Goal: Information Seeking & Learning: Check status

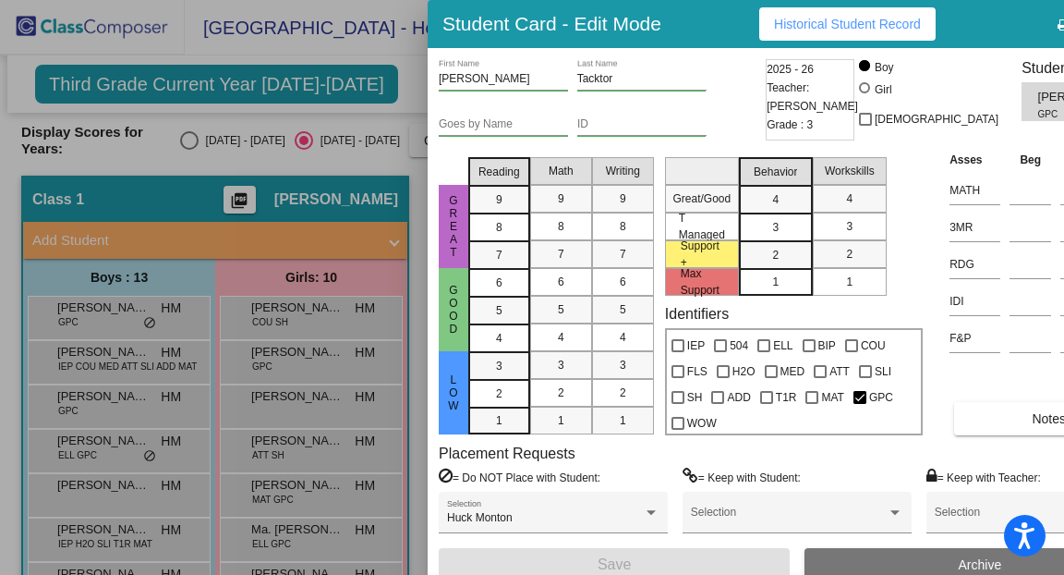
scroll to position [100, 0]
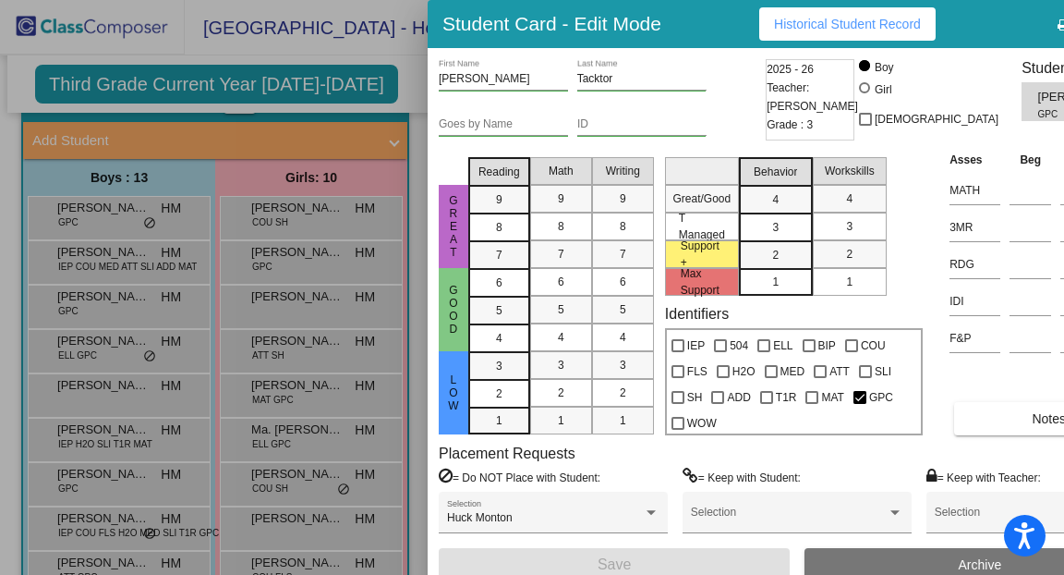
click at [774, 31] on span "Historical Student Record" at bounding box center [847, 24] width 147 height 15
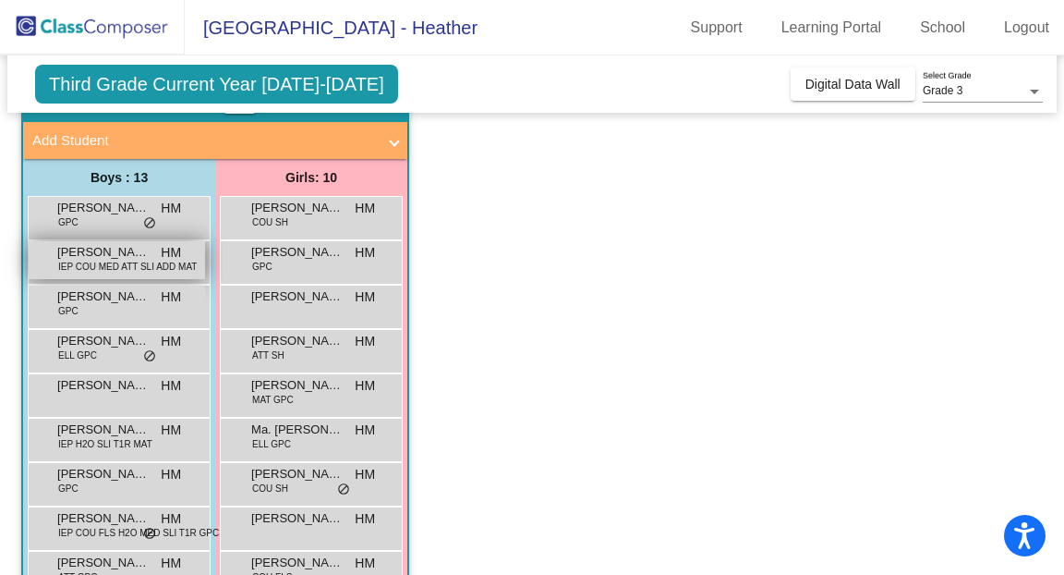
click at [95, 268] on span "IEP COU MED ATT SLI ADD MAT" at bounding box center [127, 267] width 139 height 14
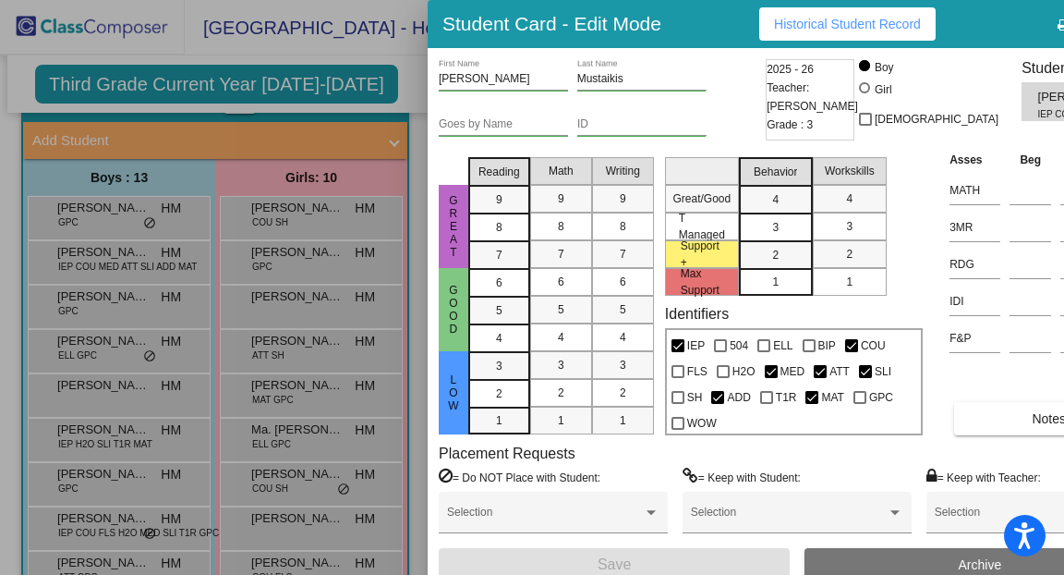
click at [875, 34] on button "Historical Student Record" at bounding box center [847, 23] width 176 height 33
click at [801, 30] on span "Historical Student Record" at bounding box center [847, 24] width 147 height 15
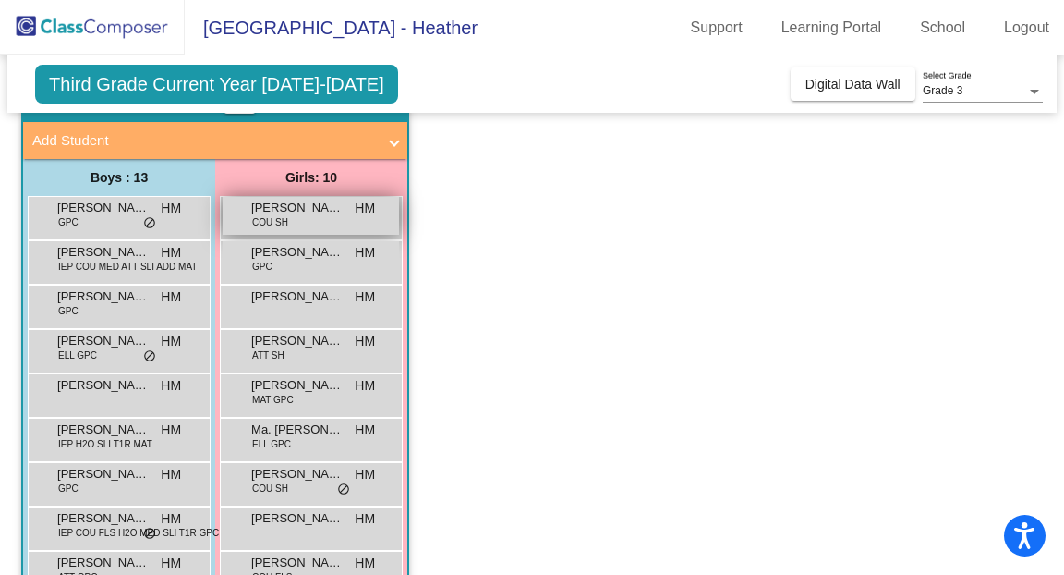
click at [280, 220] on span "COU SH" at bounding box center [270, 222] width 36 height 14
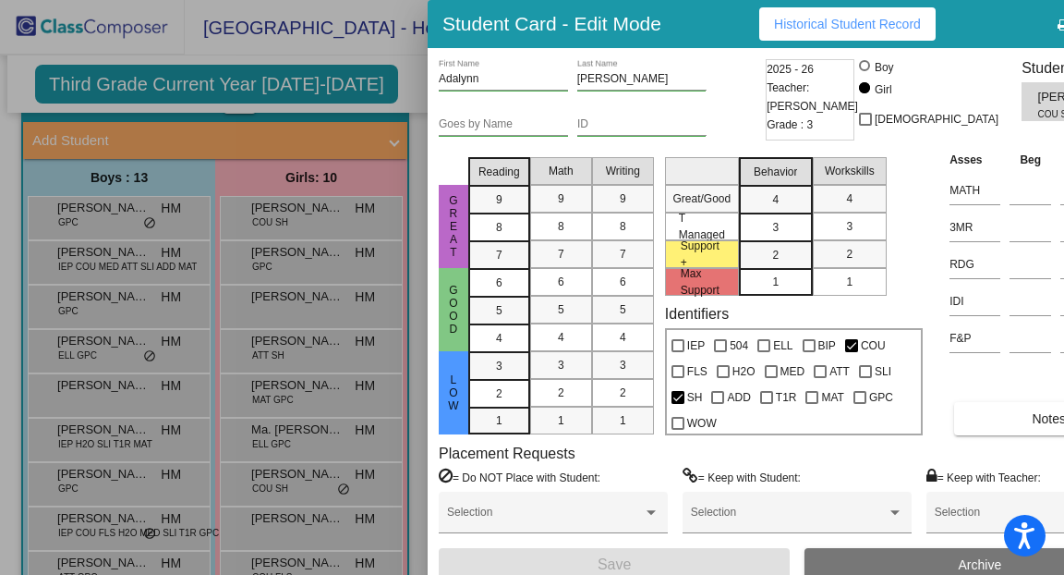
click at [789, 30] on span "Historical Student Record" at bounding box center [847, 24] width 147 height 15
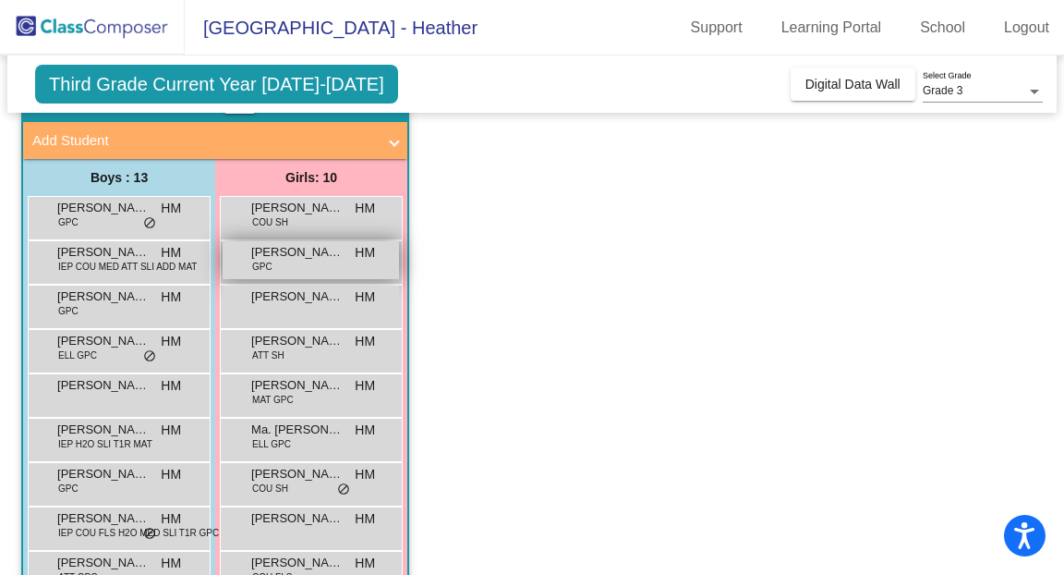
click at [316, 253] on span "[PERSON_NAME]" at bounding box center [297, 252] width 92 height 18
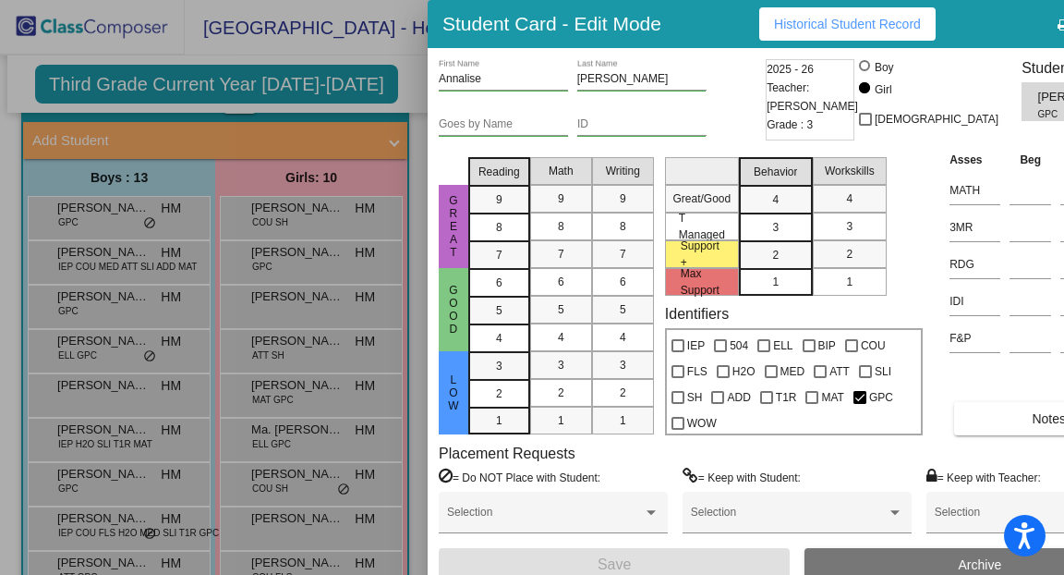
click at [771, 32] on button "Historical Student Record" at bounding box center [847, 23] width 176 height 33
click at [828, 33] on button "Historical Student Record" at bounding box center [847, 23] width 176 height 33
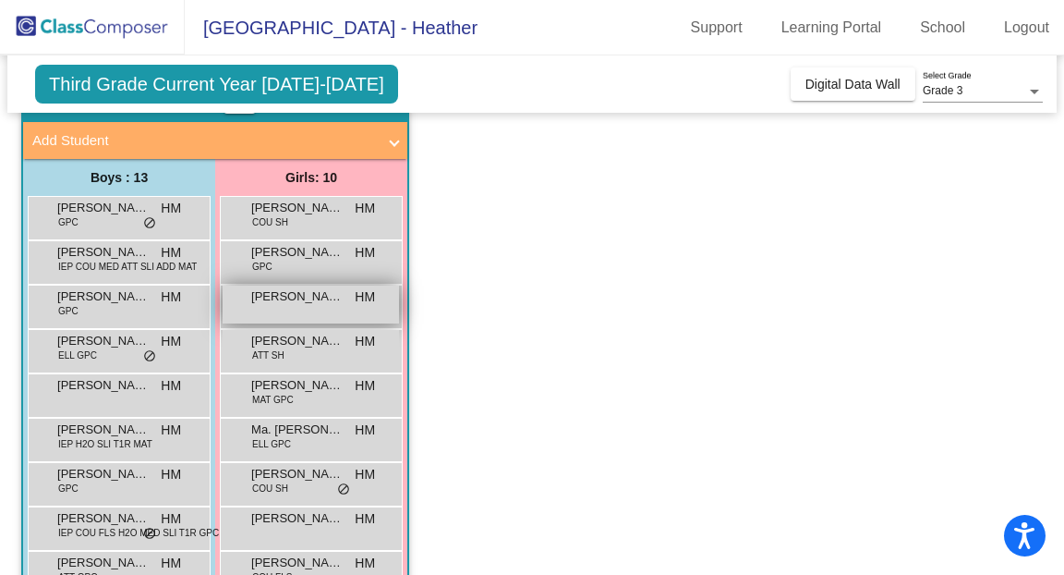
click at [297, 304] on div "[PERSON_NAME] HM lock do_not_disturb_alt" at bounding box center [311, 304] width 176 height 38
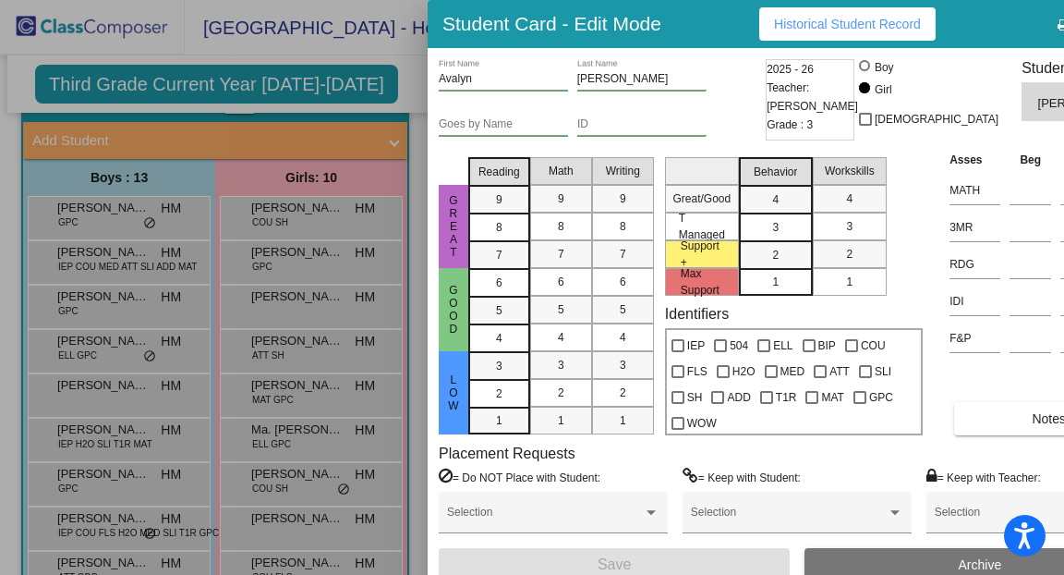
click at [834, 23] on span "Historical Student Record" at bounding box center [847, 24] width 147 height 15
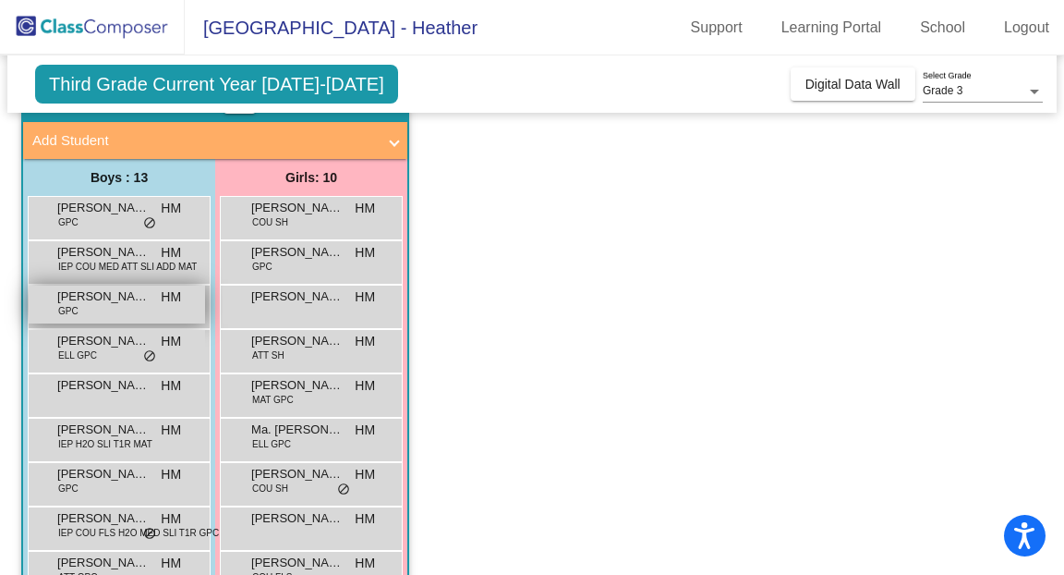
click at [116, 315] on div "[PERSON_NAME] GPC HM lock do_not_disturb_alt" at bounding box center [117, 304] width 176 height 38
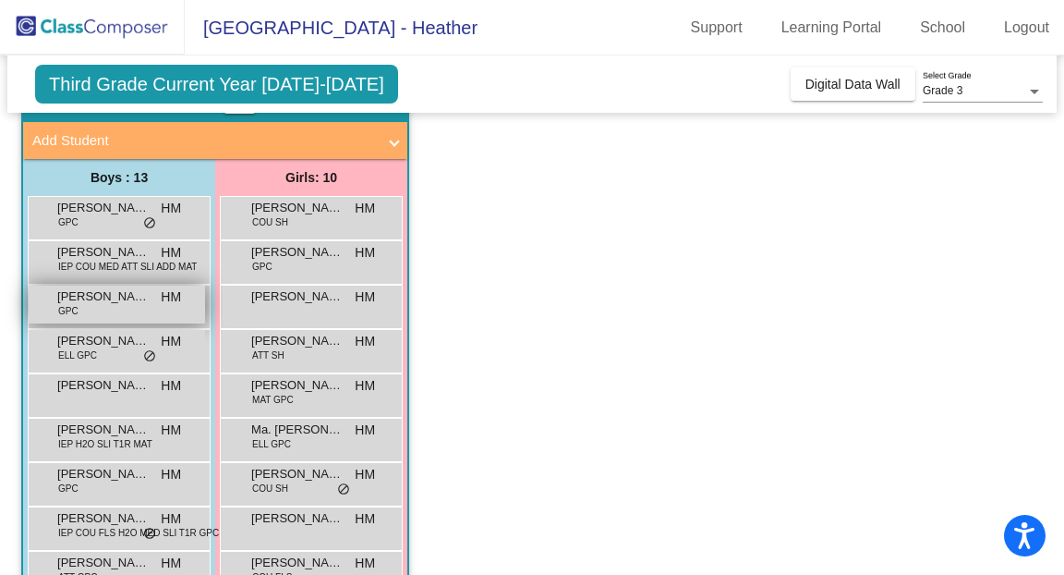
click at [99, 298] on span "[PERSON_NAME]" at bounding box center [103, 296] width 92 height 18
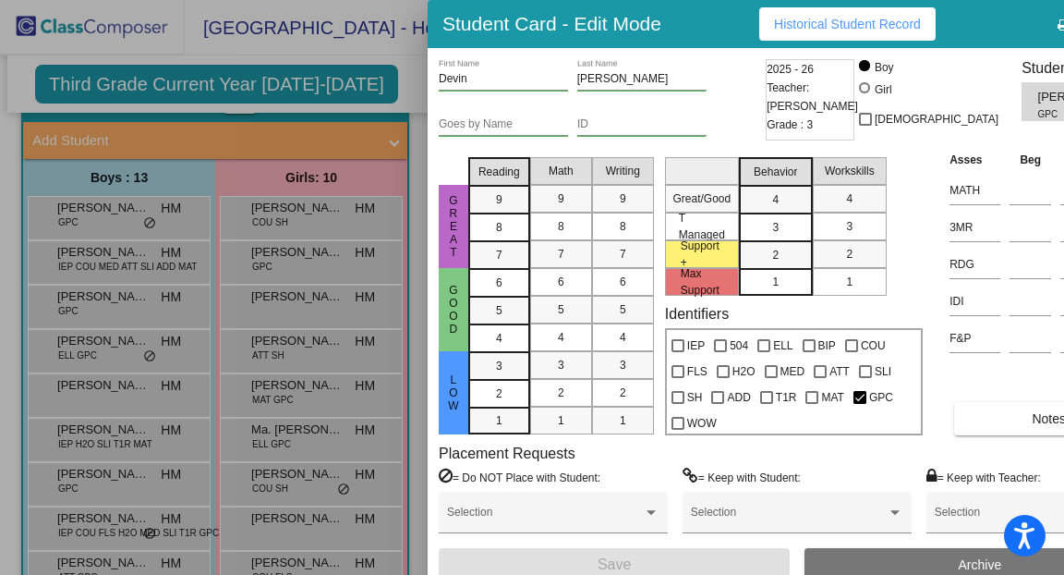
click at [774, 29] on span "Historical Student Record" at bounding box center [847, 24] width 147 height 15
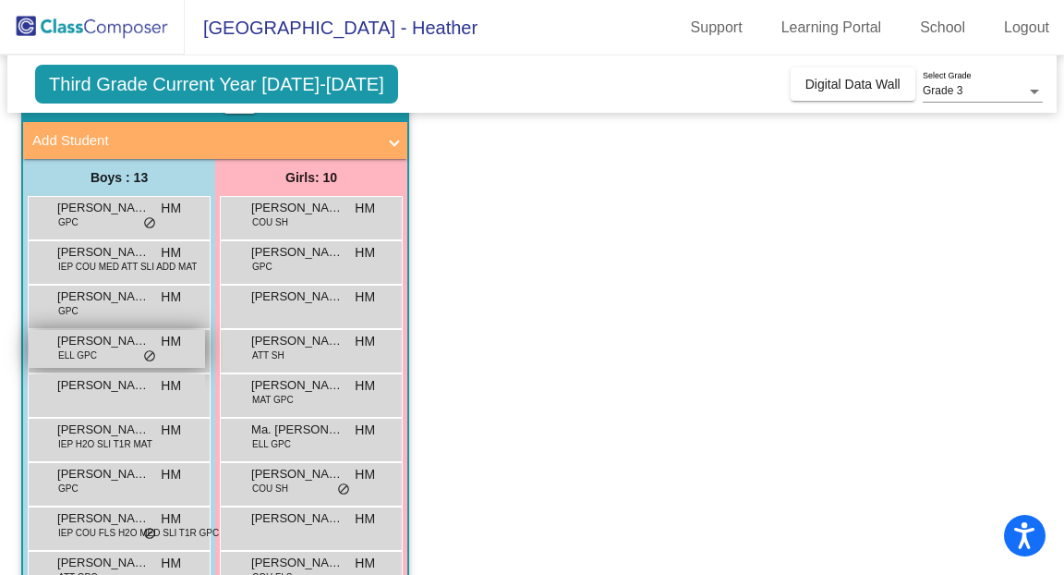
click at [120, 360] on div "[PERSON_NAME] Zo ELL GPC HM lock do_not_disturb_alt" at bounding box center [117, 349] width 176 height 38
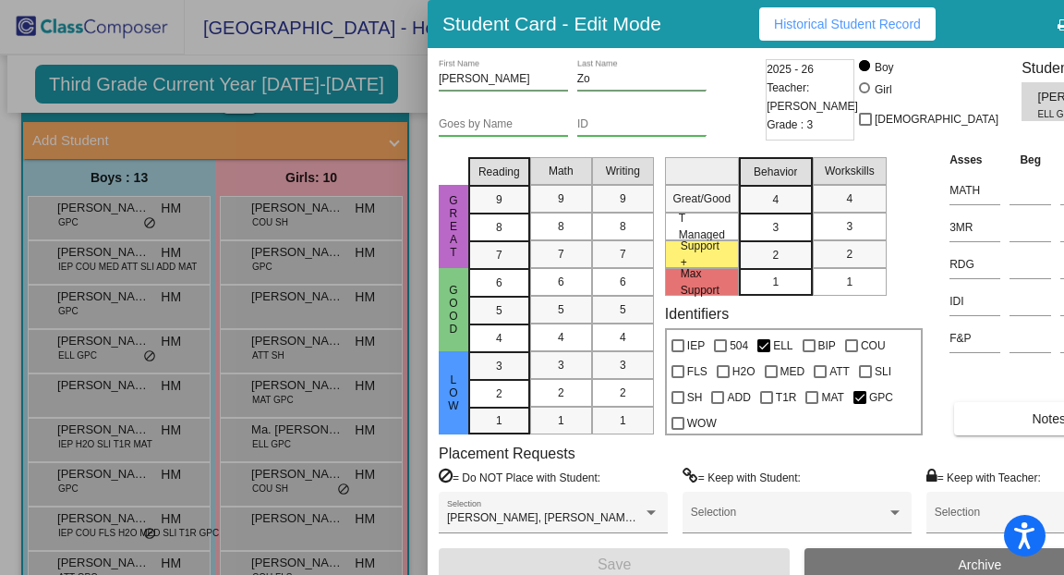
click at [837, 22] on span "Historical Student Record" at bounding box center [847, 24] width 147 height 15
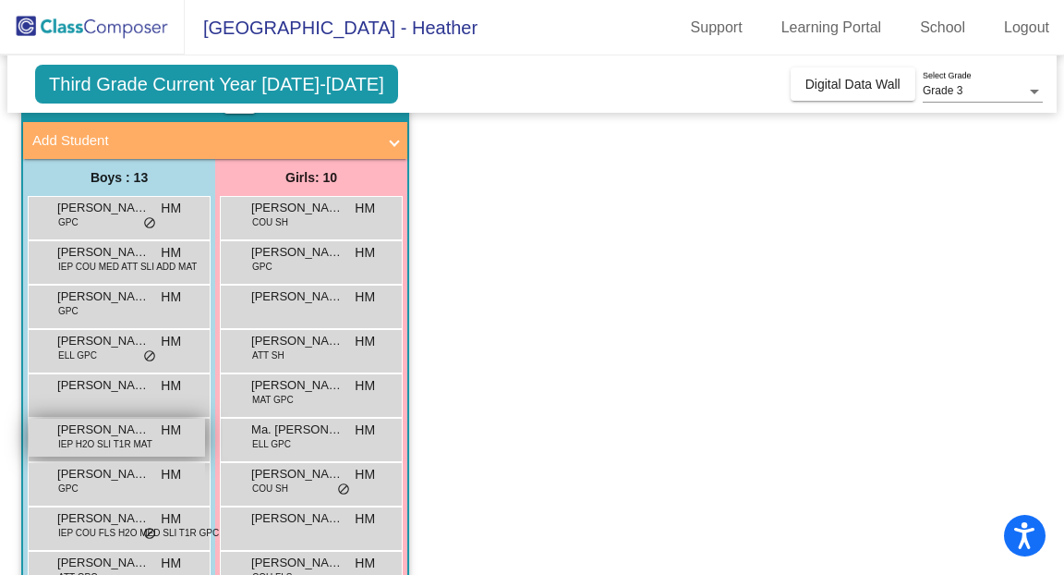
click at [130, 446] on span "IEP H2O SLI T1R MAT" at bounding box center [105, 444] width 94 height 14
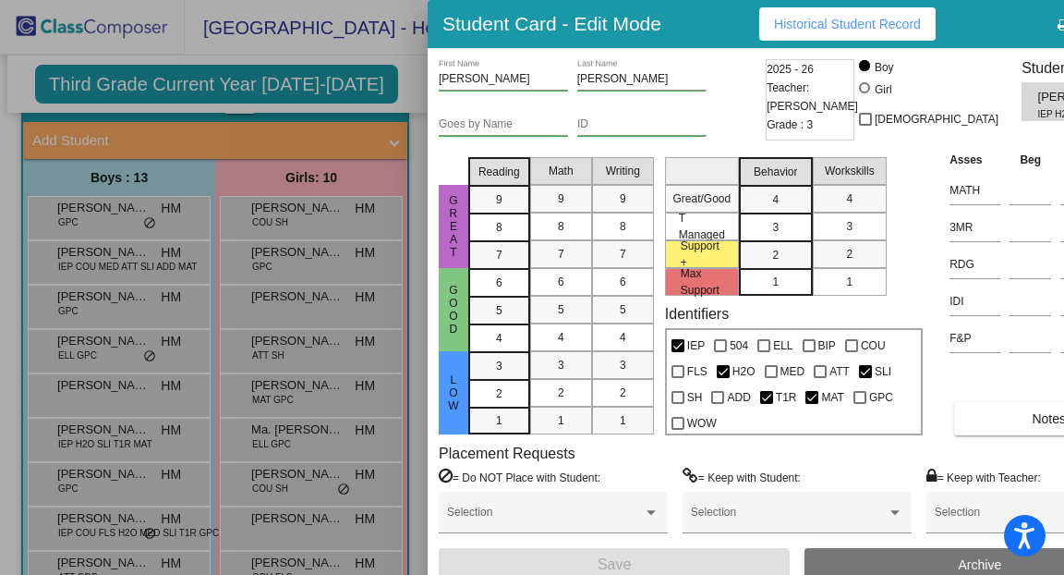
click at [865, 30] on span "Historical Student Record" at bounding box center [847, 24] width 147 height 15
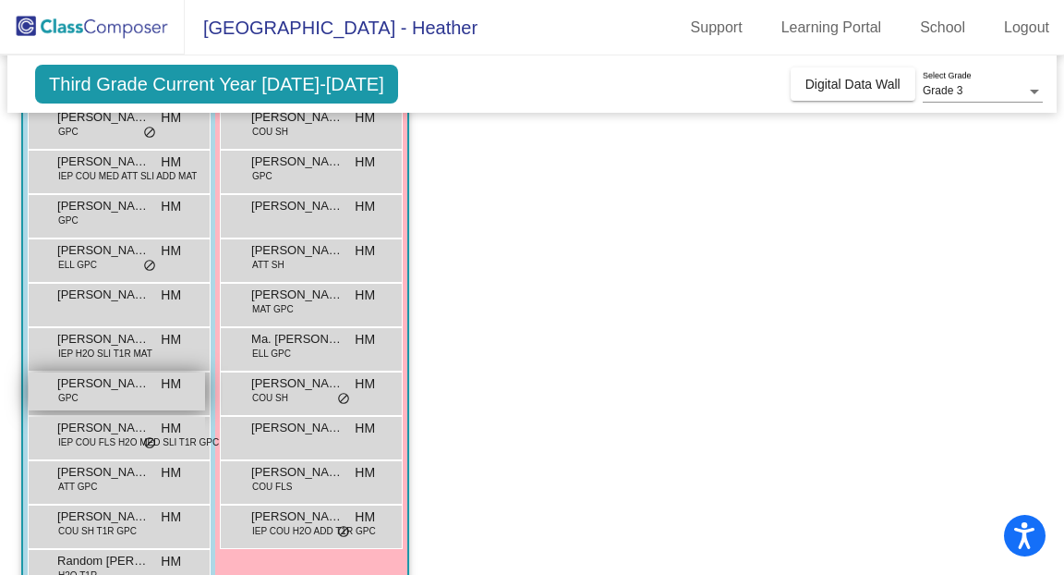
scroll to position [191, 0]
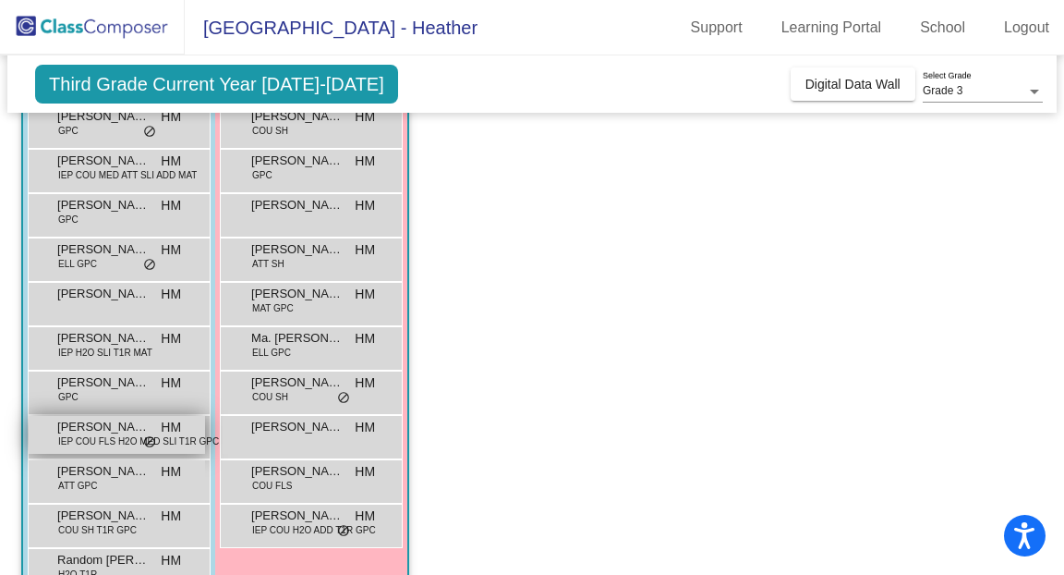
click at [119, 440] on span "IEP COU FLS H2O MED SLI T1R GPC" at bounding box center [138, 441] width 161 height 14
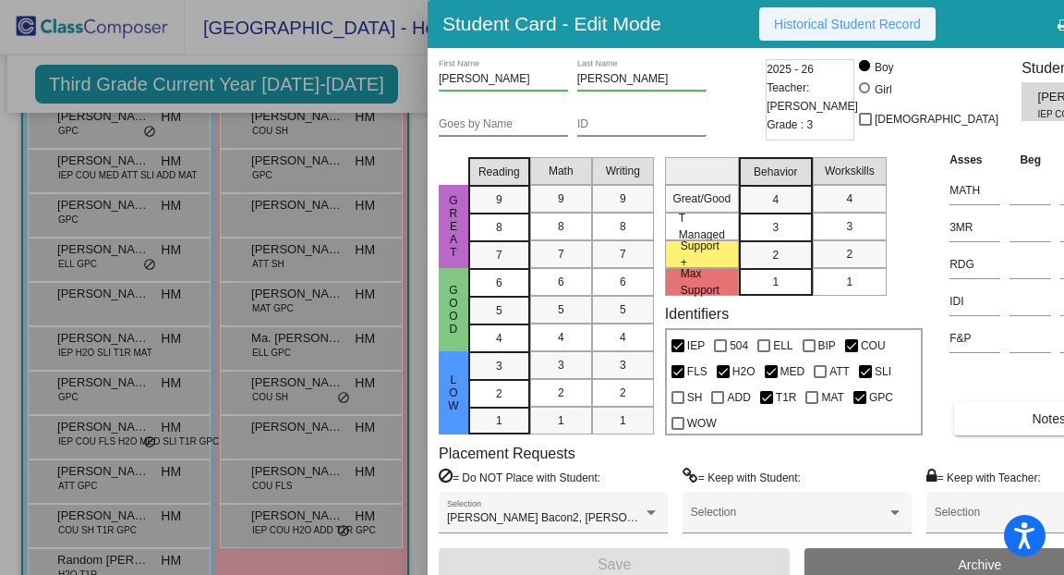
click at [807, 28] on span "Historical Student Record" at bounding box center [847, 24] width 147 height 15
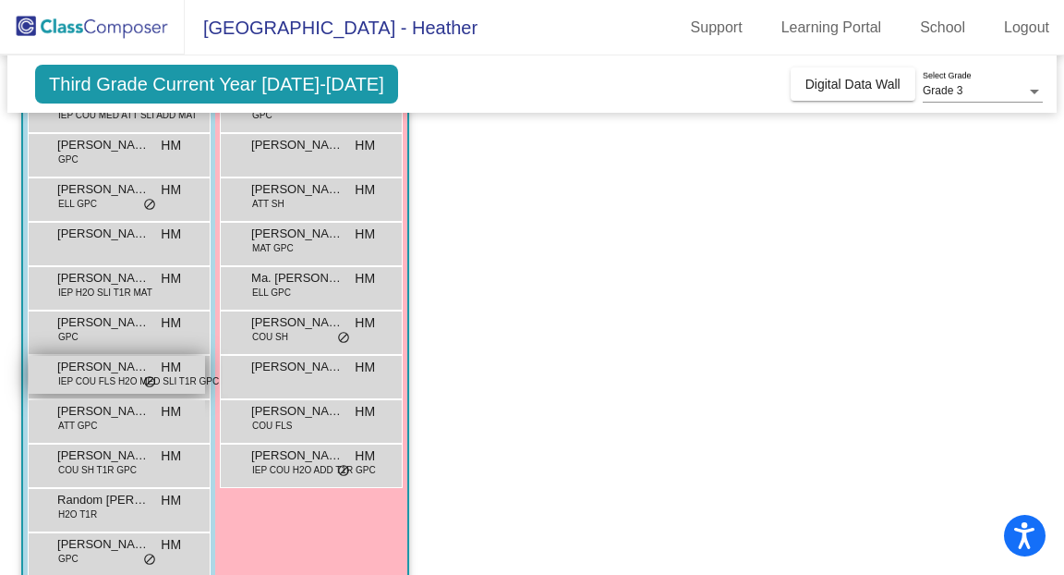
scroll to position [258, 0]
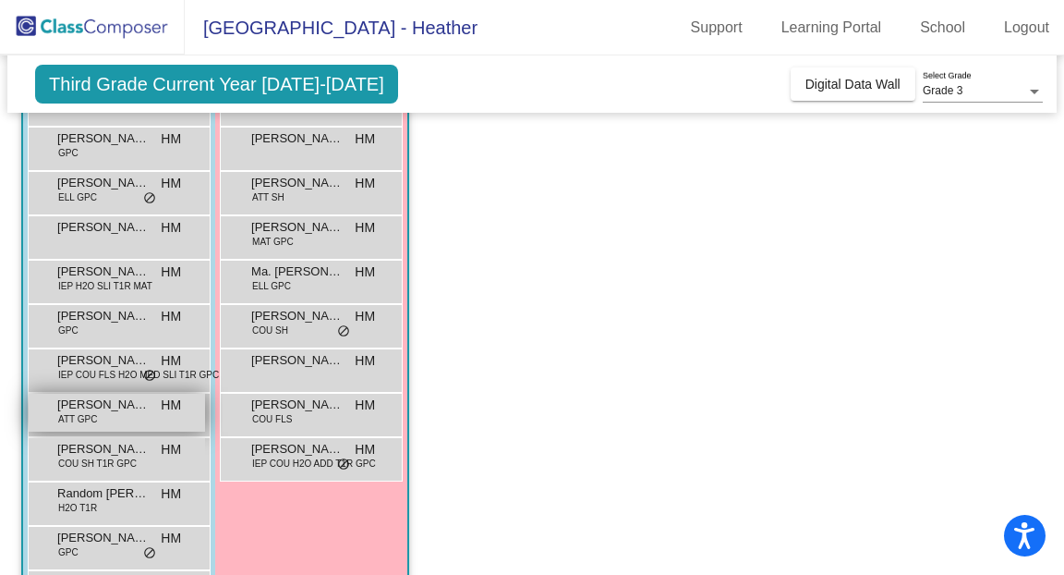
click at [128, 413] on div "[PERSON_NAME] ATT GPC HM lock do_not_disturb_alt" at bounding box center [117, 413] width 176 height 38
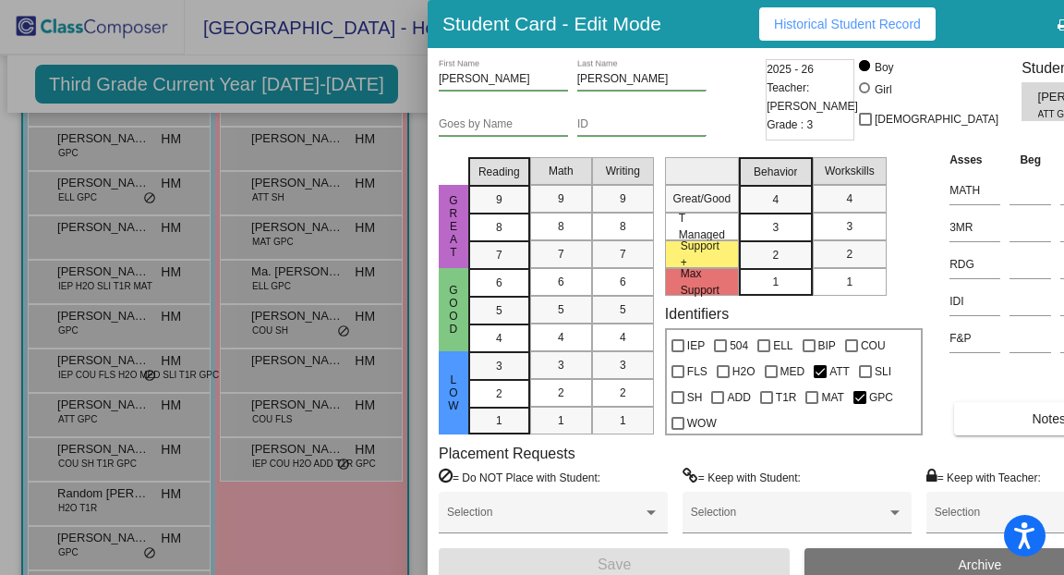
click at [873, 38] on button "Historical Student Record" at bounding box center [847, 23] width 176 height 33
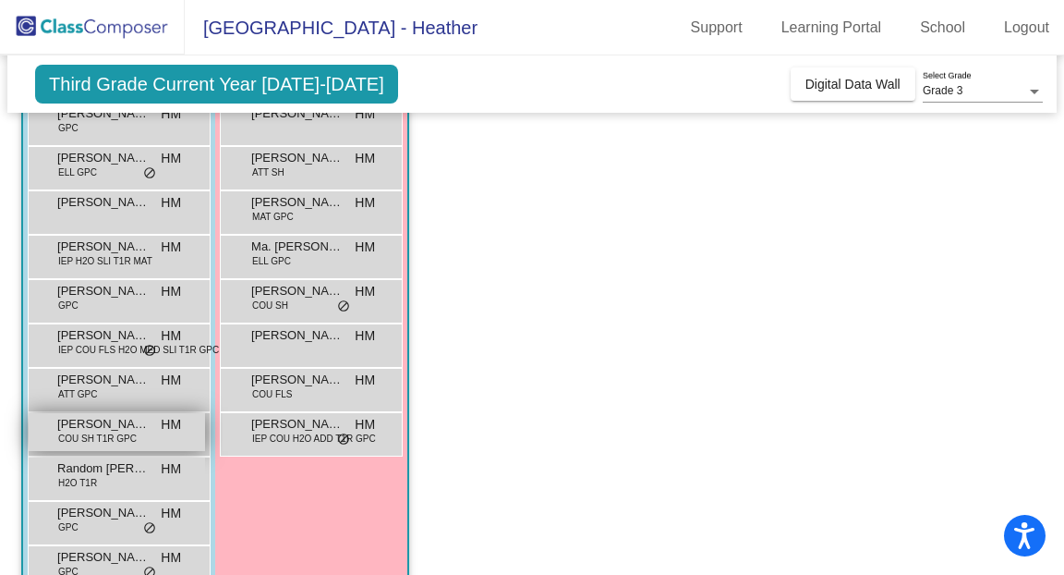
scroll to position [326, 0]
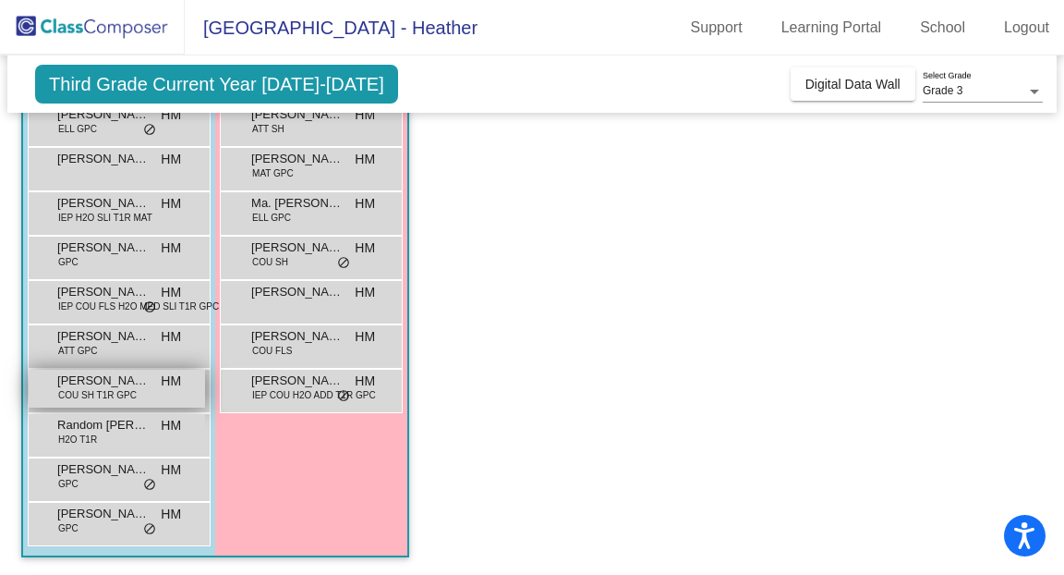
click at [107, 390] on span "COU SH T1R GPC" at bounding box center [97, 395] width 79 height 14
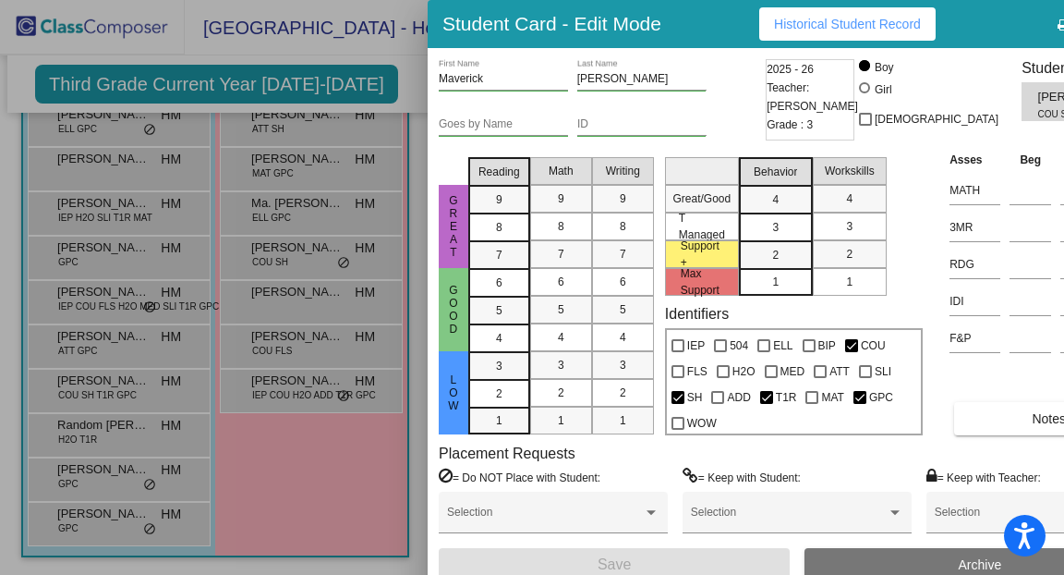
click at [785, 30] on span "Historical Student Record" at bounding box center [847, 24] width 147 height 15
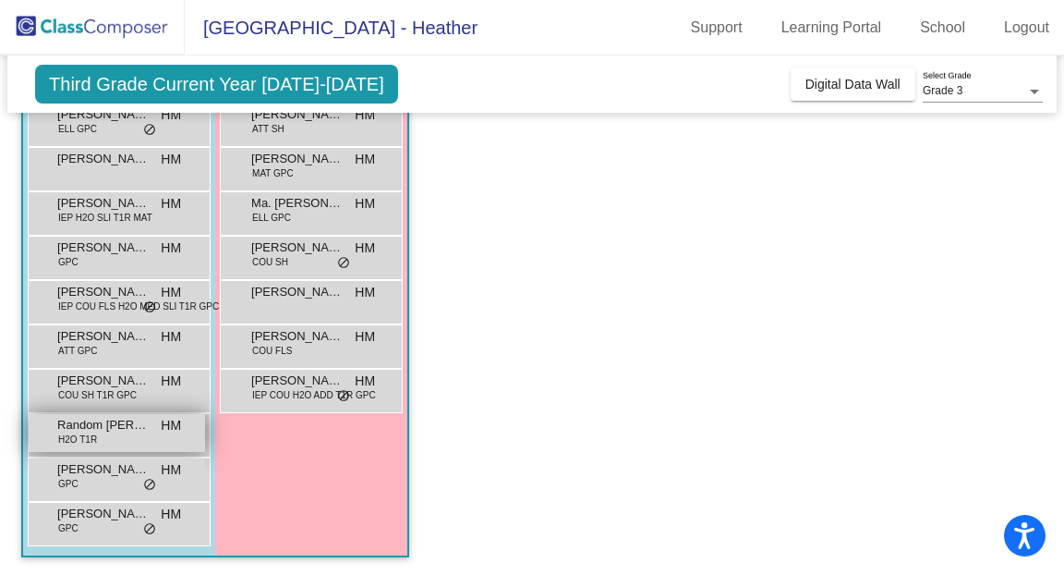
click at [93, 440] on span "H2O T1R" at bounding box center [77, 439] width 39 height 14
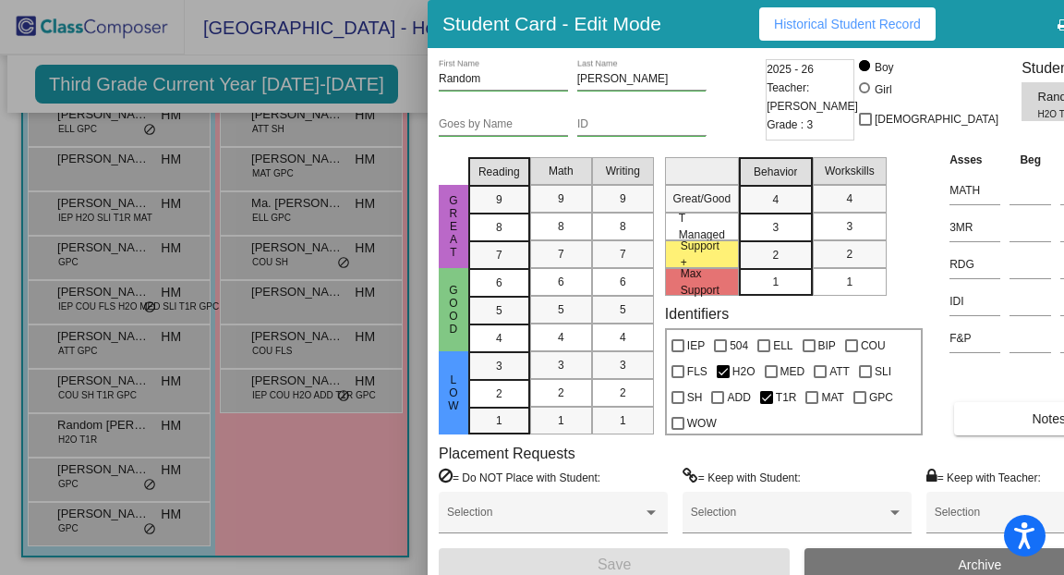
click at [877, 30] on span "Historical Student Record" at bounding box center [847, 24] width 147 height 15
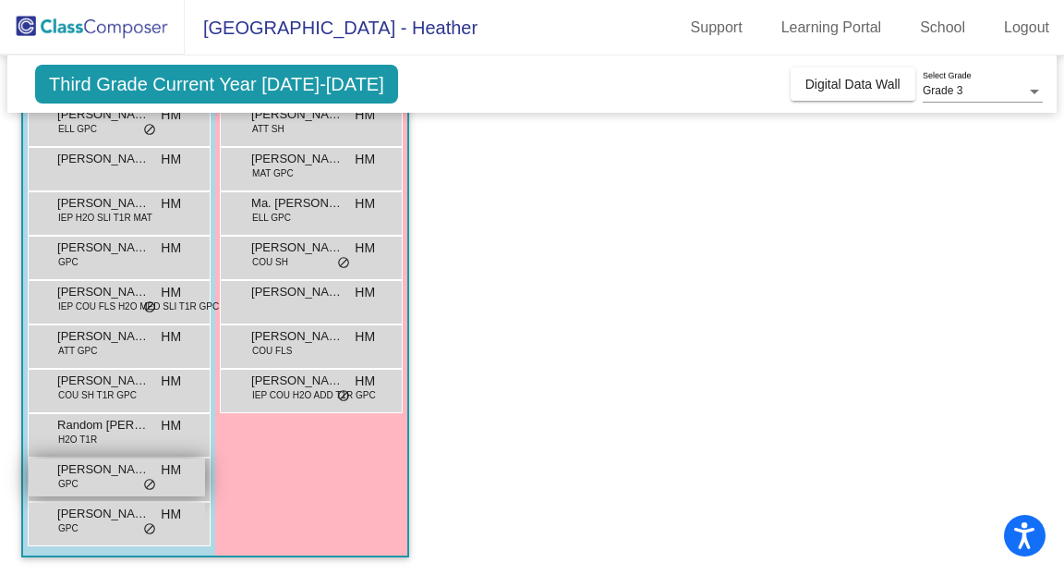
click at [123, 480] on div "[PERSON_NAME] GPC HM lock do_not_disturb_alt" at bounding box center [117, 477] width 176 height 38
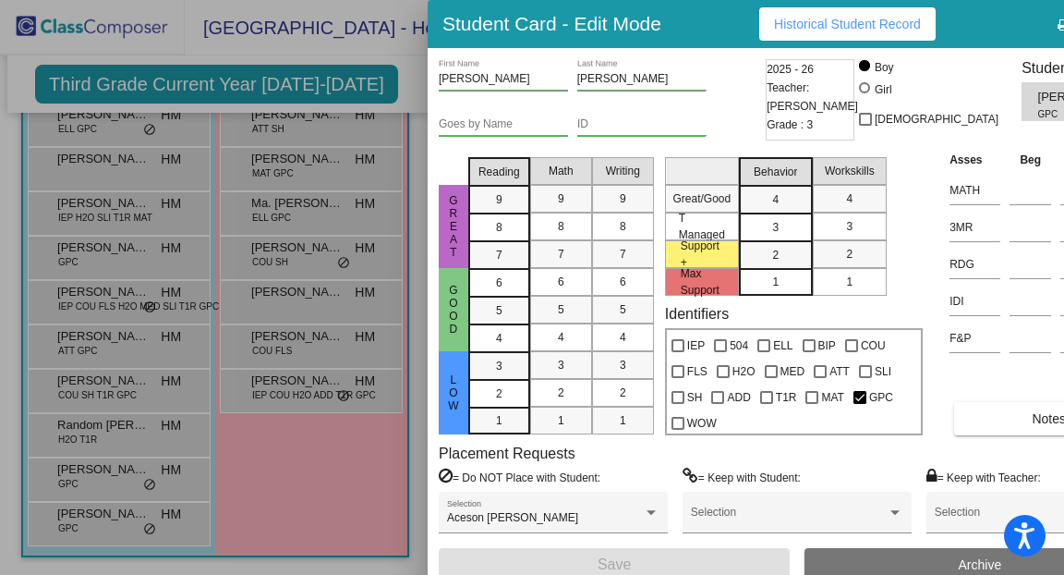
click at [866, 23] on span "Historical Student Record" at bounding box center [847, 24] width 147 height 15
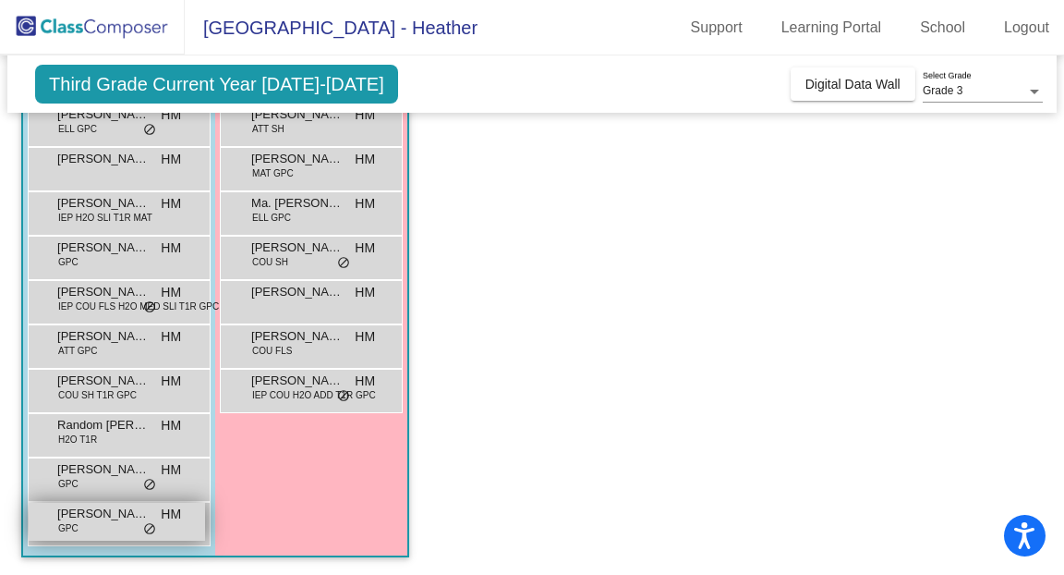
click at [133, 516] on span "[PERSON_NAME]" at bounding box center [103, 513] width 92 height 18
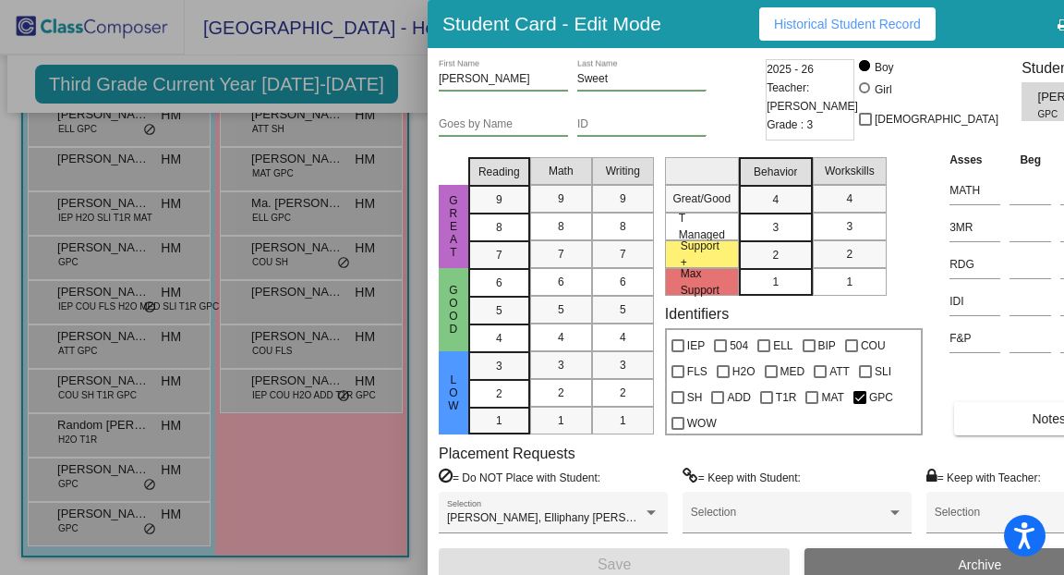
click at [863, 18] on span "Historical Student Record" at bounding box center [847, 24] width 147 height 15
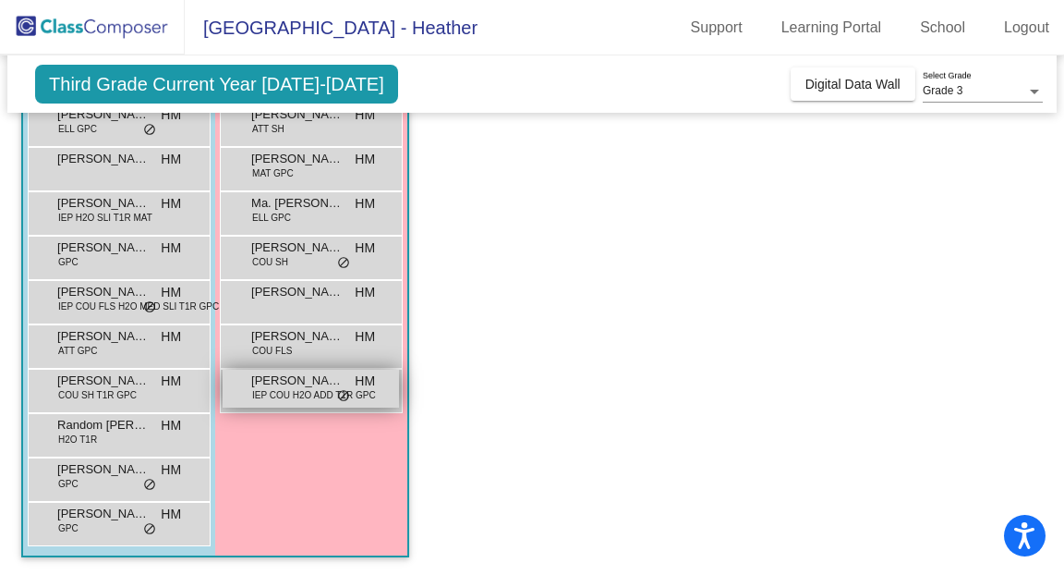
click at [262, 395] on span "IEP COU H2O ADD T1R GPC" at bounding box center [314, 395] width 124 height 14
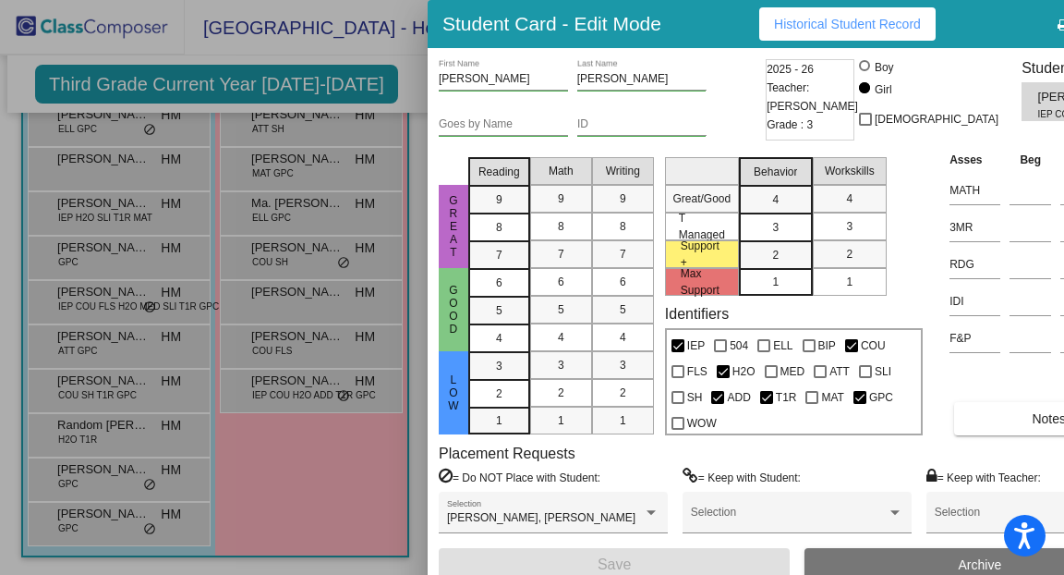
click at [781, 18] on span "Historical Student Record" at bounding box center [847, 24] width 147 height 15
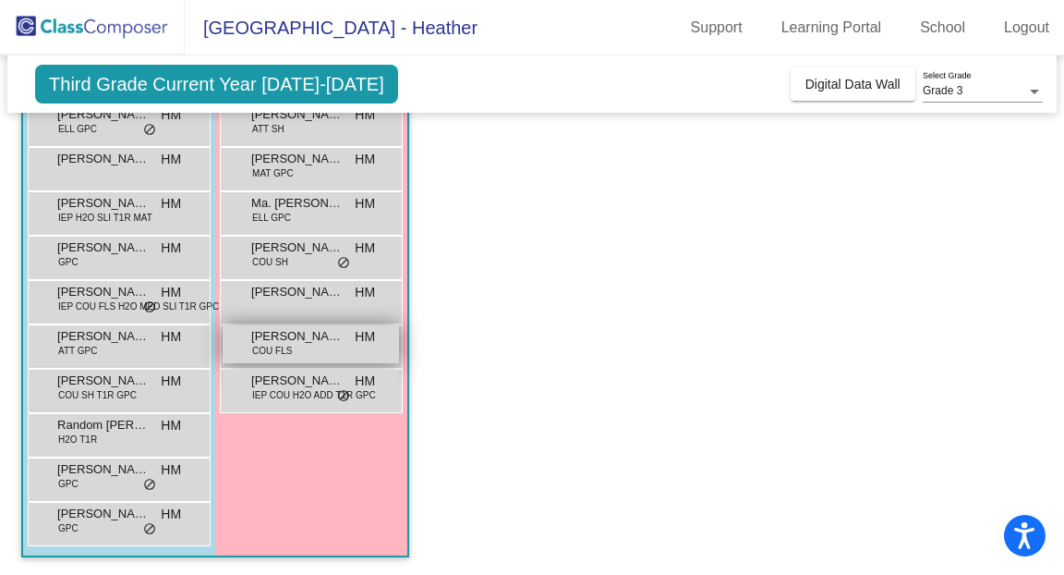
click at [322, 348] on div "[PERSON_NAME] COU FLS HM lock do_not_disturb_alt" at bounding box center [311, 344] width 176 height 38
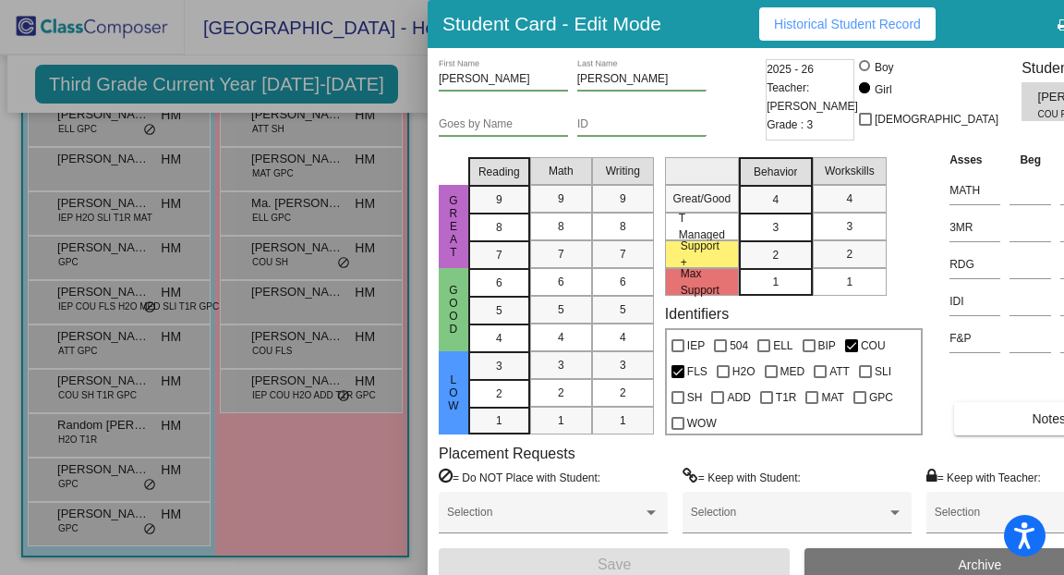
click at [873, 22] on span "Historical Student Record" at bounding box center [847, 24] width 147 height 15
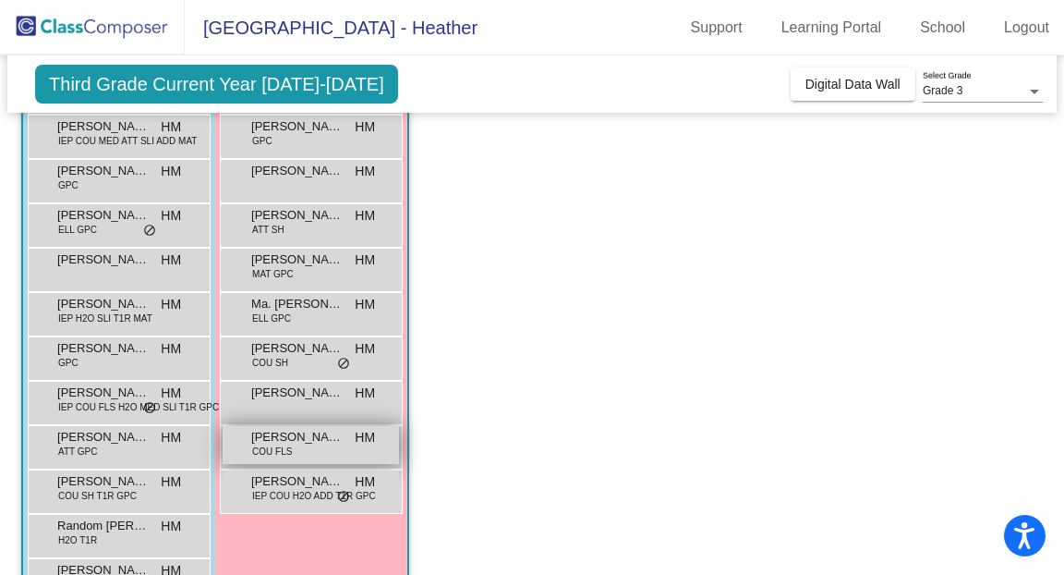
scroll to position [219, 0]
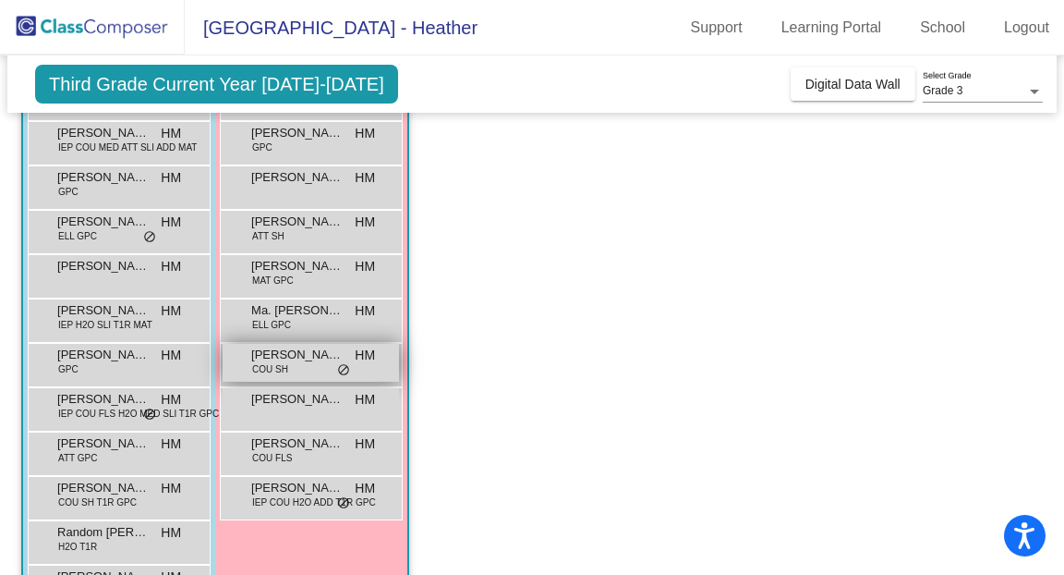
click at [301, 370] on div "[PERSON_NAME] COU SH HM lock do_not_disturb_alt" at bounding box center [311, 363] width 176 height 38
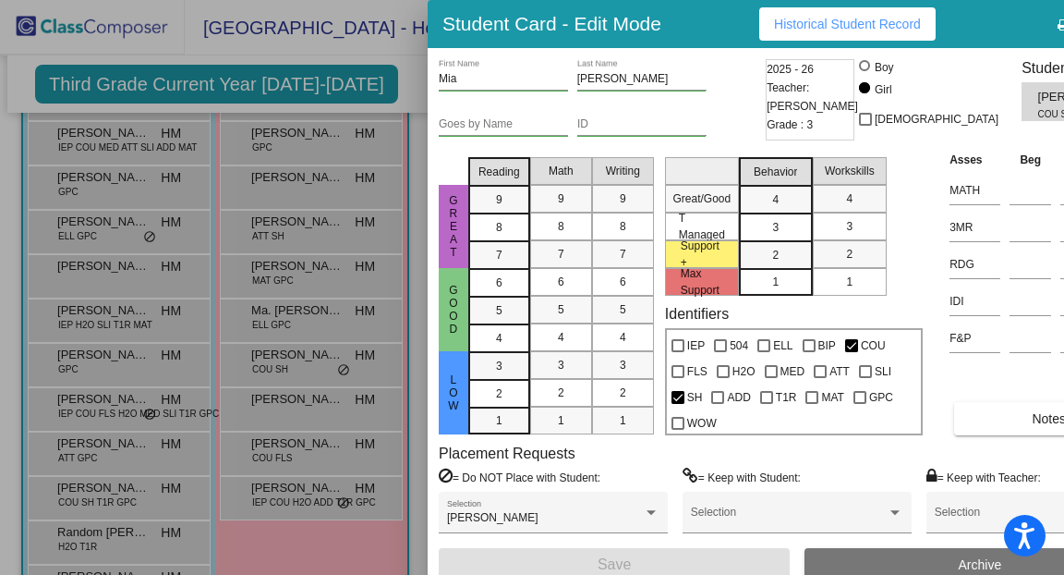
click at [833, 18] on span "Historical Student Record" at bounding box center [847, 24] width 147 height 15
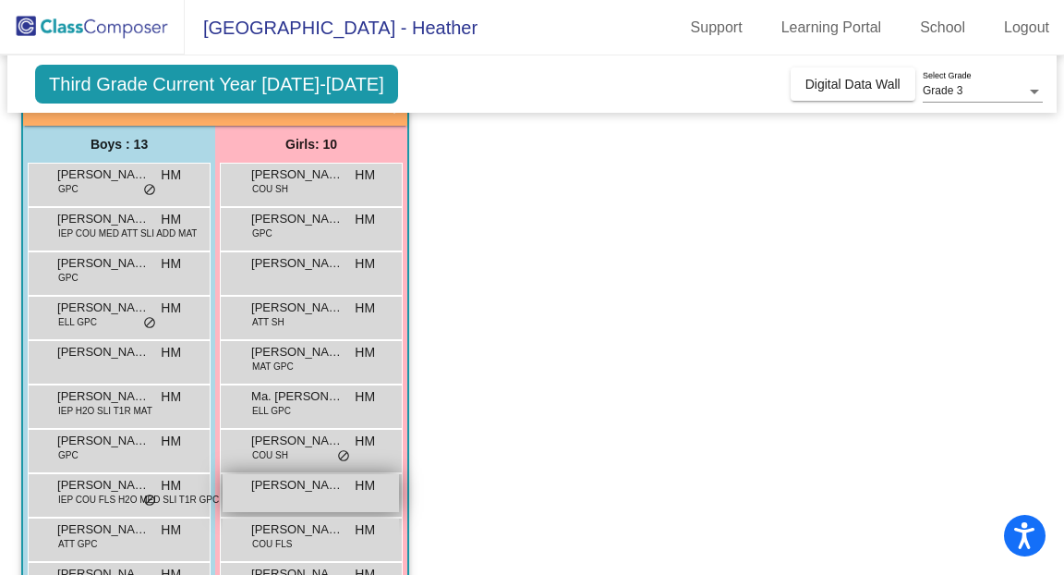
scroll to position [127, 0]
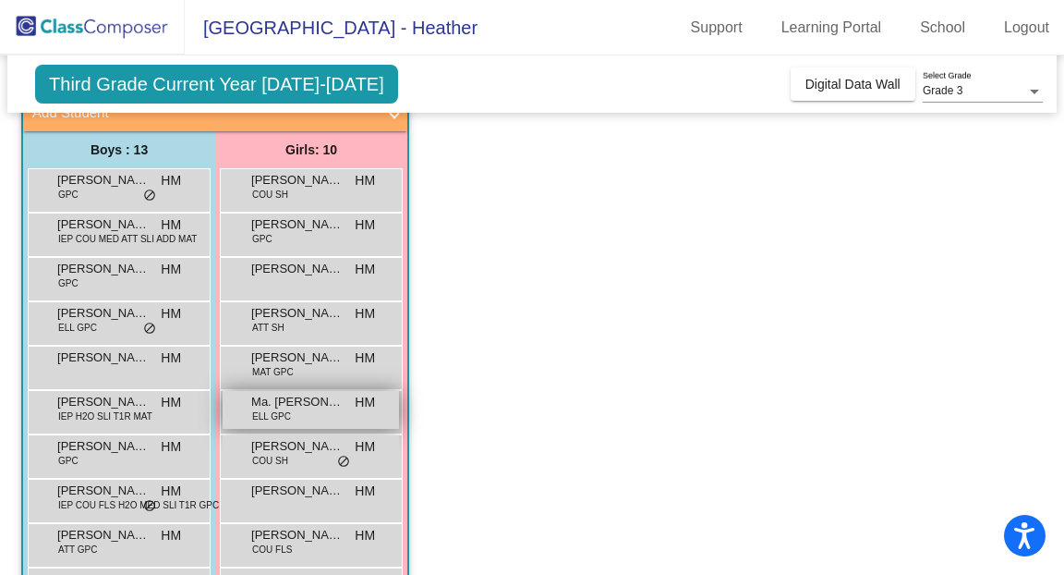
click at [322, 414] on div "Ma. [PERSON_NAME] ELL GPC HM lock do_not_disturb_alt" at bounding box center [311, 410] width 176 height 38
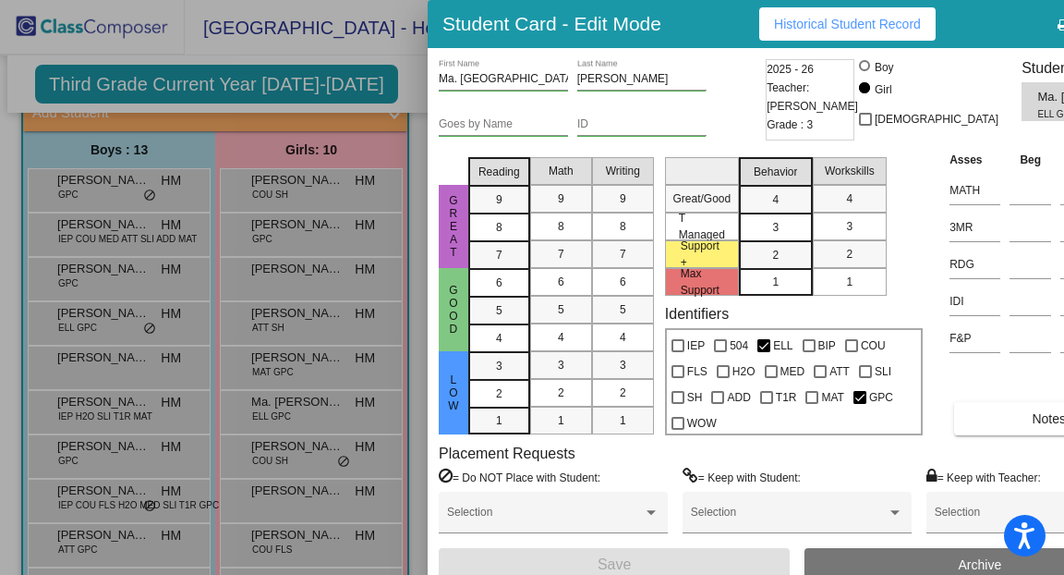
click at [868, 29] on span "Historical Student Record" at bounding box center [847, 24] width 147 height 15
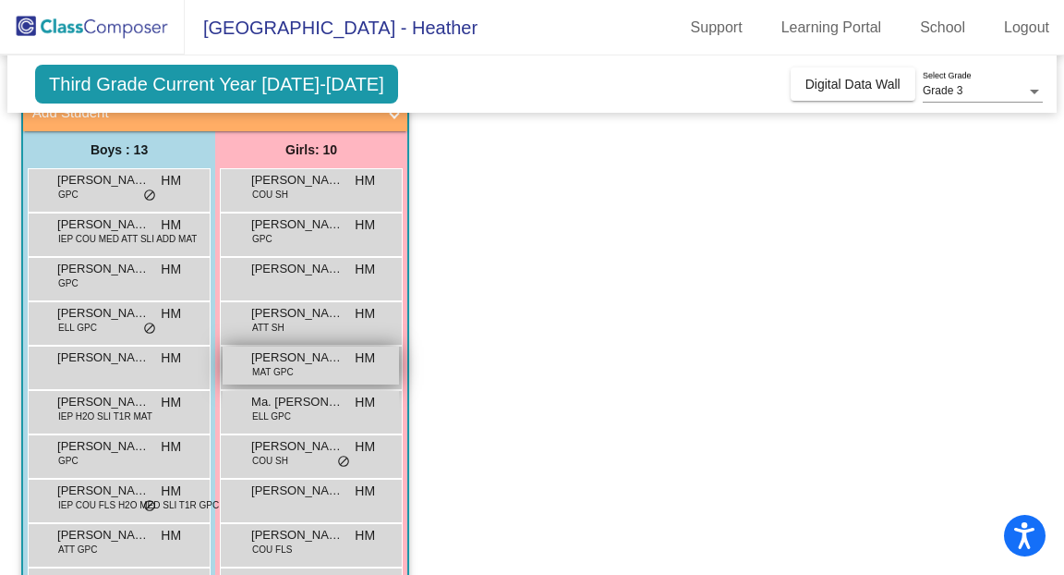
click at [304, 370] on div "[PERSON_NAME] MAT GPC HM lock do_not_disturb_alt" at bounding box center [311, 365] width 176 height 38
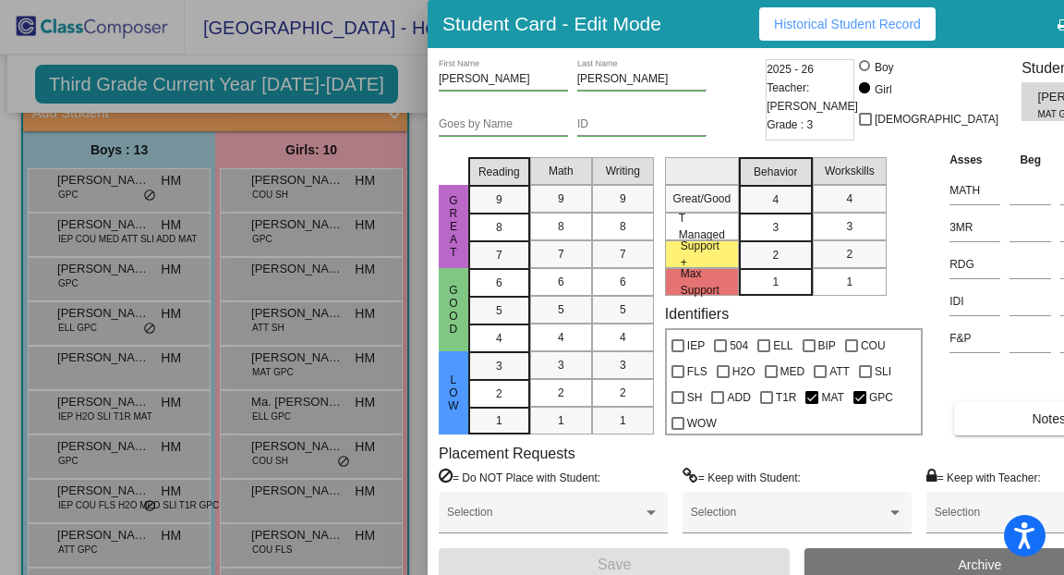
click at [860, 32] on button "Historical Student Record" at bounding box center [847, 23] width 176 height 33
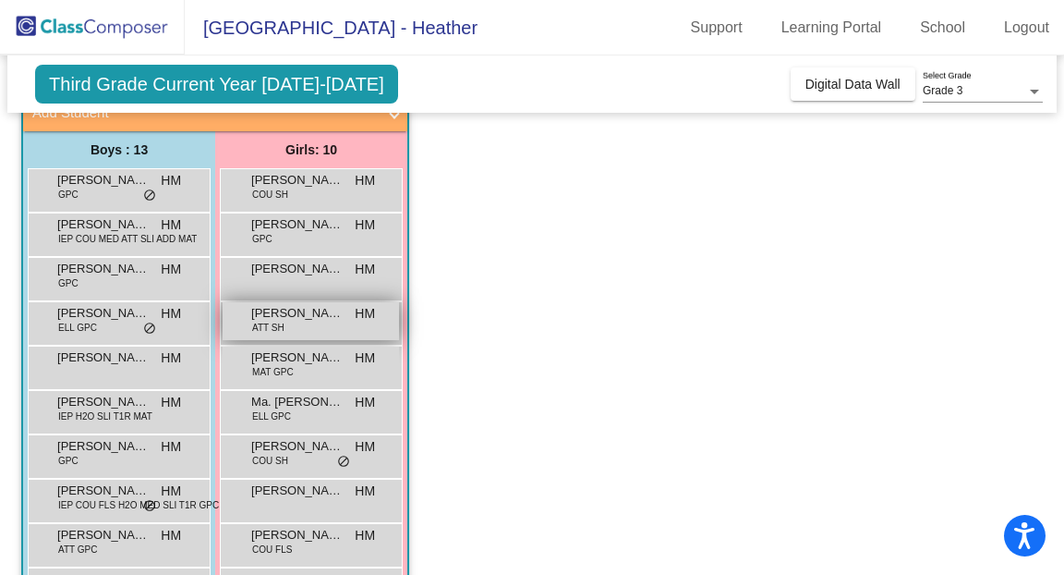
click at [310, 321] on span "[PERSON_NAME]" at bounding box center [297, 313] width 92 height 18
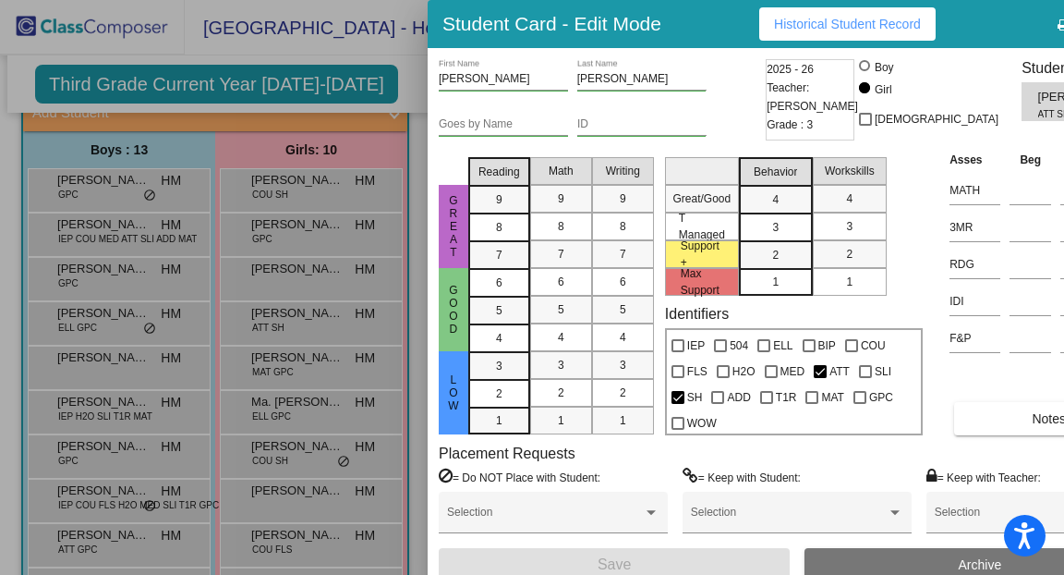
click at [872, 30] on span "Historical Student Record" at bounding box center [847, 24] width 147 height 15
